Goal: Task Accomplishment & Management: Complete application form

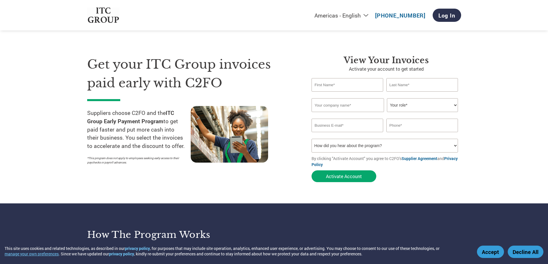
drag, startPoint x: 335, startPoint y: 77, endPoint x: 330, endPoint y: 84, distance: 8.6
click at [335, 78] on div "View Your Invoices Activate your account to get started Invalid first name or f…" at bounding box center [385, 120] width 149 height 130
click at [330, 84] on input "text" at bounding box center [347, 85] width 72 height 14
click at [373, 144] on select "How did you hear about the program? Received a letter Email Social Media Online…" at bounding box center [384, 146] width 147 height 14
select select "Email"
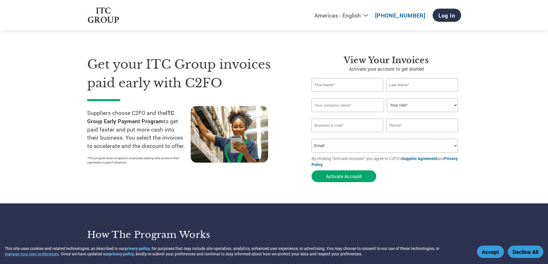
click at [311, 139] on select "How did you hear about the program? Received a letter Email Social Media Online…" at bounding box center [384, 146] width 147 height 14
click at [340, 93] on div "Invalid first name or first name is too long" at bounding box center [347, 94] width 72 height 4
click at [341, 88] on input "text" at bounding box center [347, 85] width 72 height 14
type input "JITENDRA"
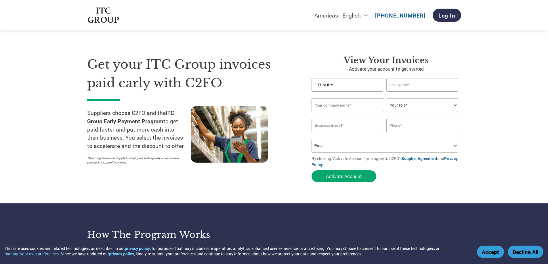
click at [409, 89] on input "text" at bounding box center [422, 85] width 72 height 14
type input "PATIL"
click at [372, 109] on input "text" at bounding box center [347, 105] width 72 height 14
type input "TELLABS CHEMICALS PVT LTD"
click at [429, 108] on select "Your role* CFO Controller Credit Manager Finance Director Treasurer CEO Preside…" at bounding box center [422, 105] width 71 height 14
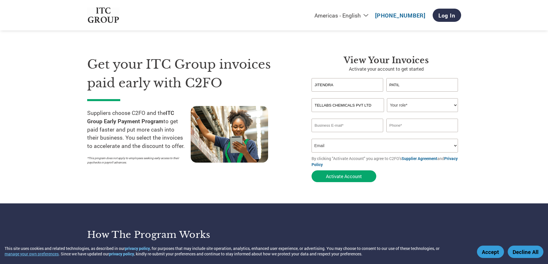
select select "OTHER"
click at [387, 98] on select "Your role* CFO Controller Credit Manager Finance Director Treasurer CEO Preside…" at bounding box center [422, 105] width 71 height 14
click at [356, 128] on input "email" at bounding box center [347, 126] width 72 height 14
type input "S"
type input "a"
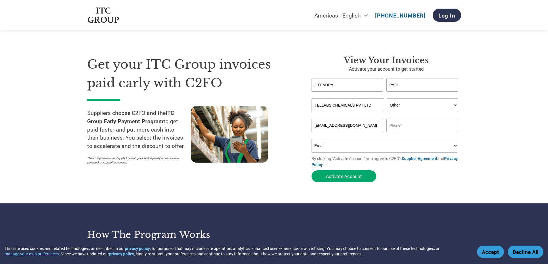
type input "[EMAIL_ADDRESS][DOMAIN_NAME]"
click at [428, 123] on input "text" at bounding box center [422, 126] width 72 height 14
type input "7400155773"
click at [341, 145] on select "How did you hear about the program? Received a letter Email Social Media Online…" at bounding box center [384, 146] width 147 height 14
click at [311, 139] on select "How did you hear about the program? Received a letter Email Social Media Online…" at bounding box center [384, 146] width 147 height 14
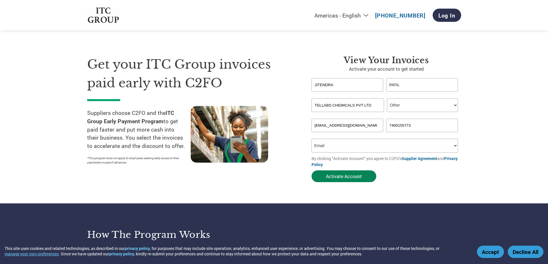
click at [344, 178] on button "Activate Account" at bounding box center [343, 176] width 65 height 12
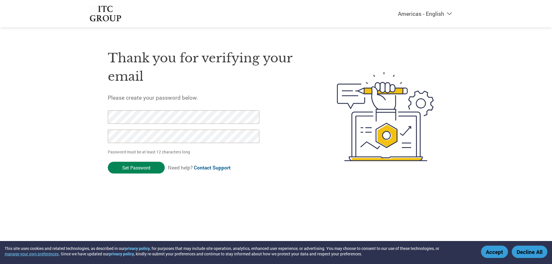
click at [148, 166] on input "Set Password" at bounding box center [136, 168] width 57 height 12
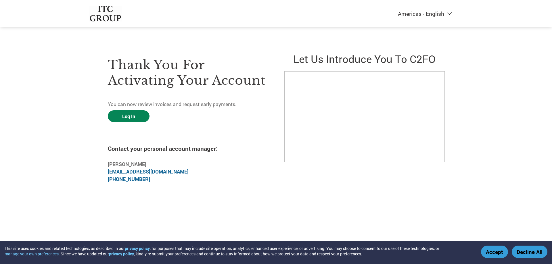
click at [130, 116] on link "Log In" at bounding box center [129, 116] width 42 height 12
